Goal: Transaction & Acquisition: Book appointment/travel/reservation

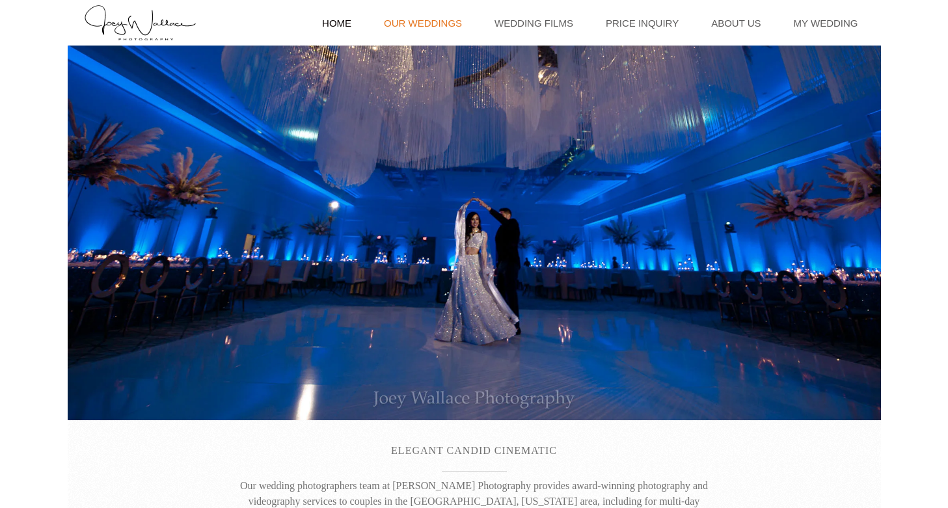
click at [457, 26] on link "Our Weddings" at bounding box center [422, 23] width 91 height 46
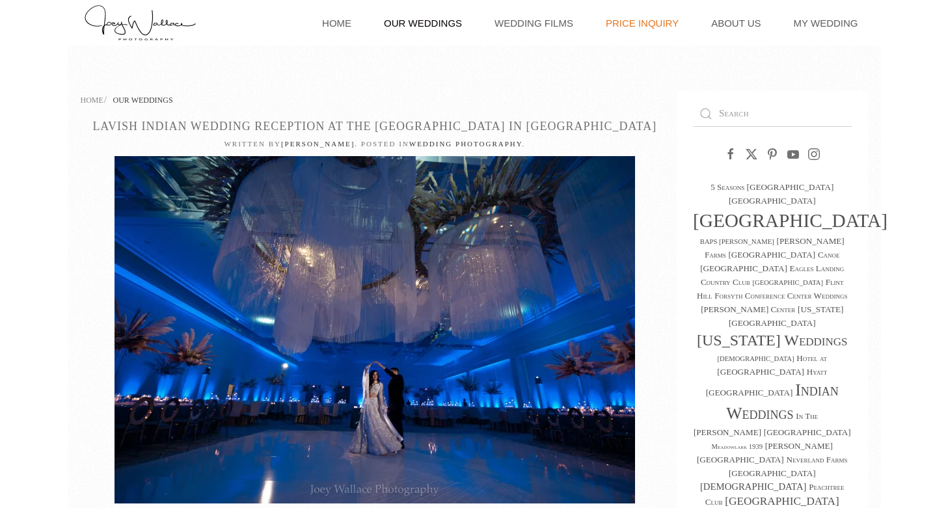
click at [658, 25] on link "Price Inquiry" at bounding box center [642, 23] width 86 height 46
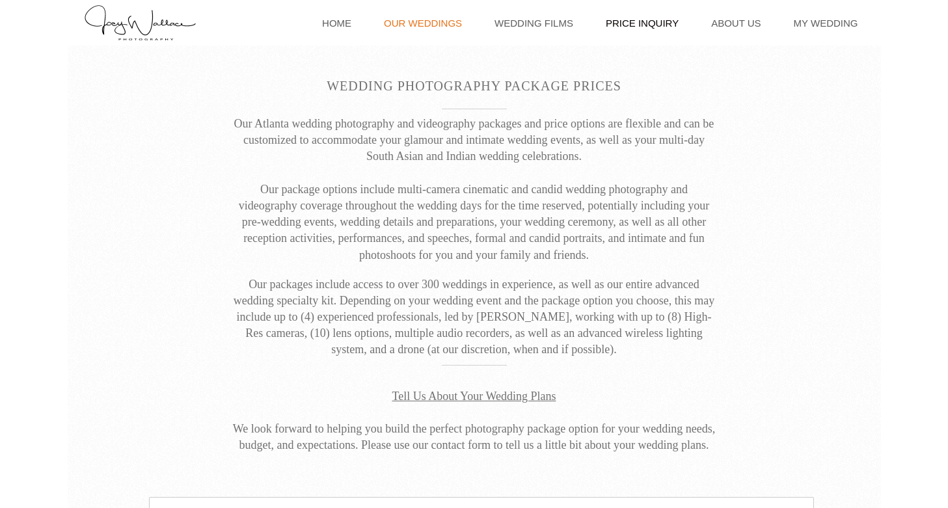
click at [456, 23] on link "Our Weddings" at bounding box center [422, 23] width 91 height 46
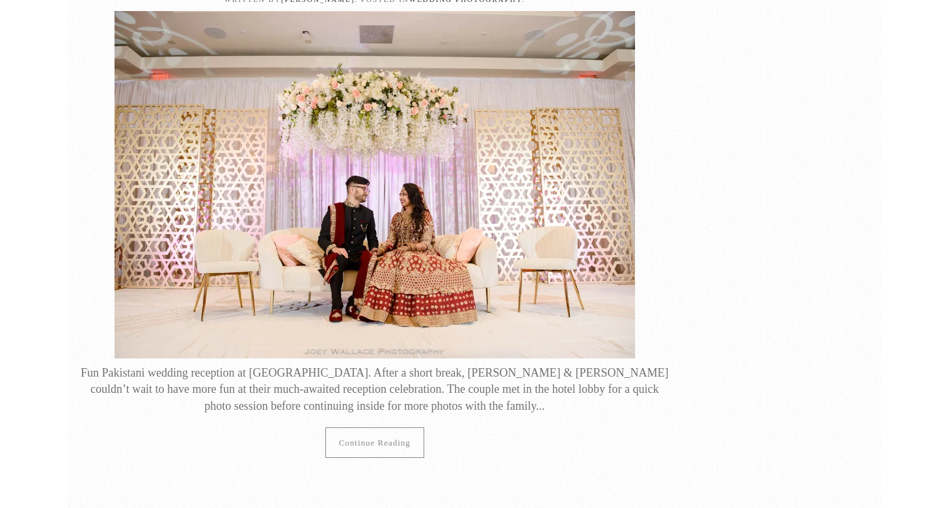
scroll to position [2697, 0]
